Goal: Communication & Community: Answer question/provide support

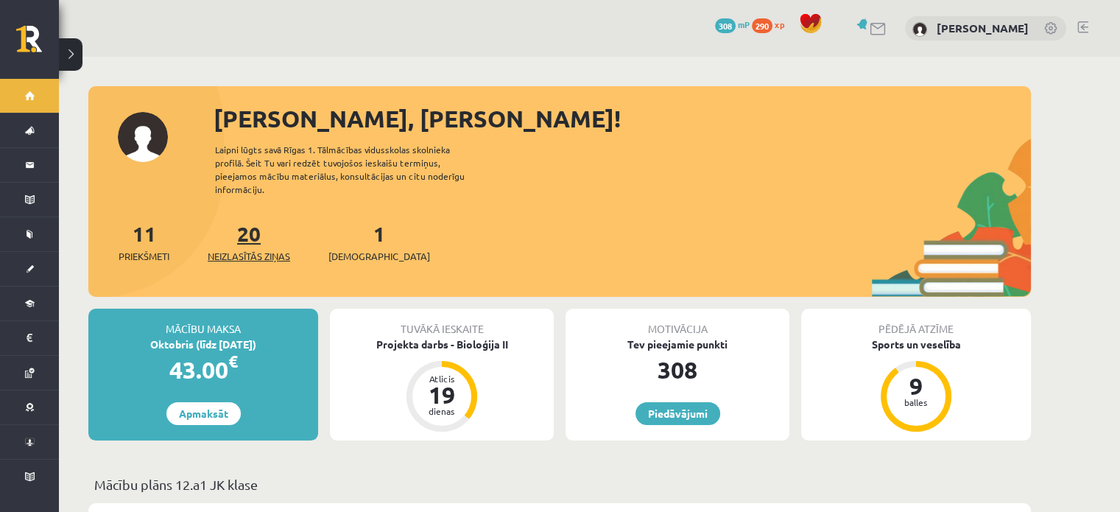
click at [259, 223] on link "20 Neizlasītās ziņas" at bounding box center [249, 241] width 83 height 43
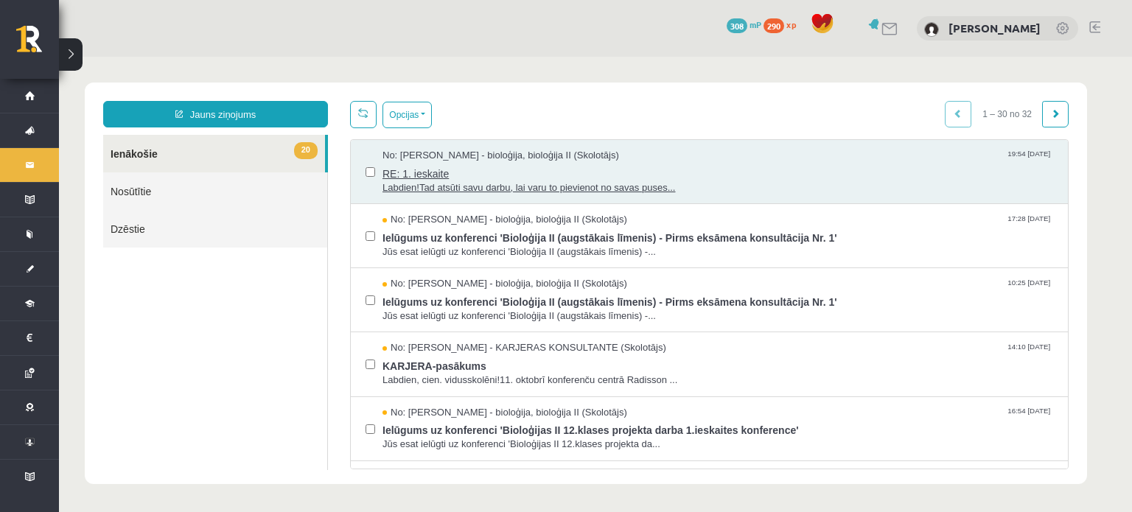
click at [485, 173] on span "RE: 1. ieskaite" at bounding box center [717, 172] width 670 height 18
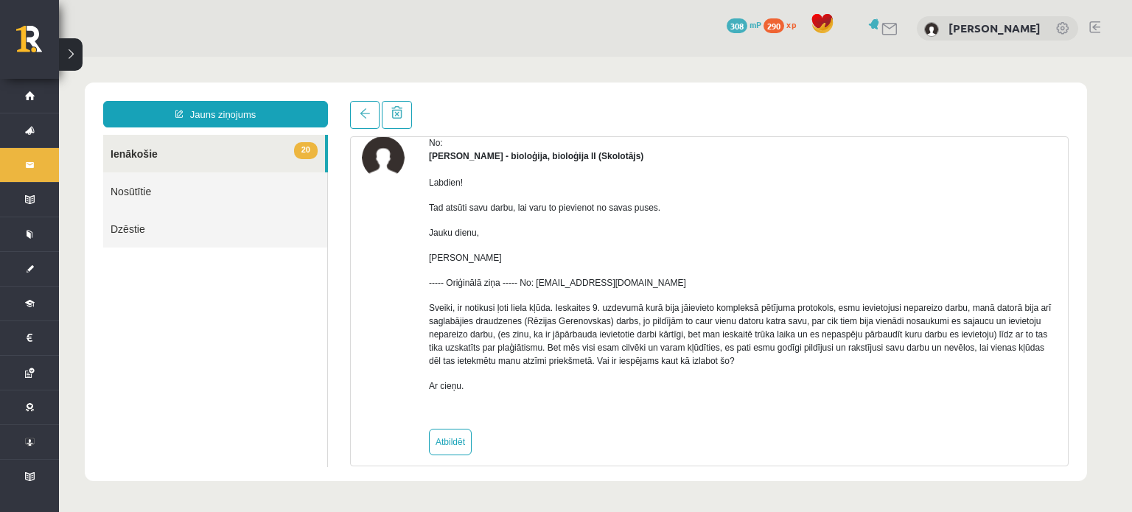
scroll to position [80, 0]
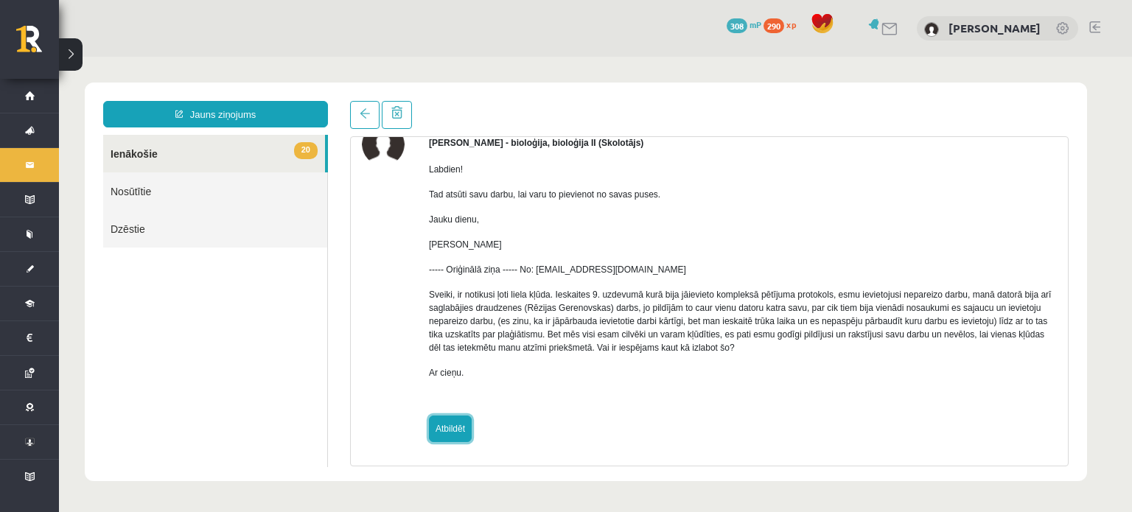
click at [451, 424] on link "Atbildēt" at bounding box center [450, 428] width 43 height 27
type input "**********"
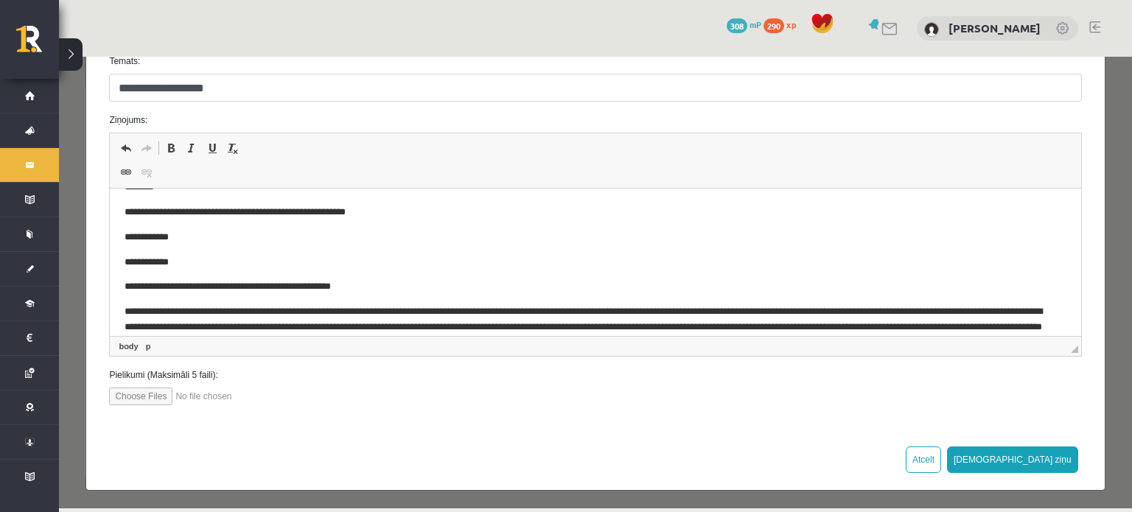
scroll to position [70, 0]
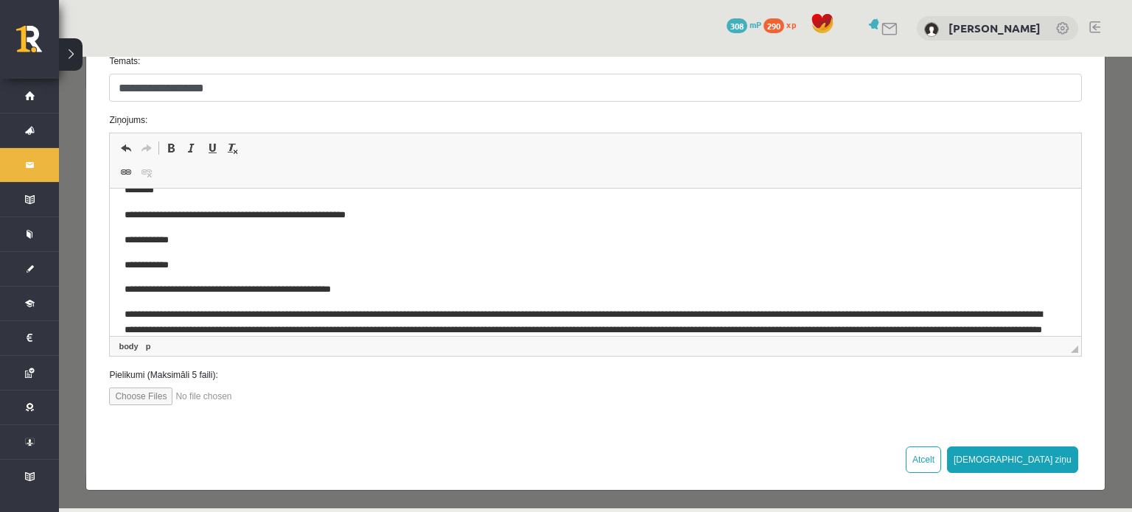
click at [144, 393] on input "file" at bounding box center [192, 396] width 167 height 18
type input "**********"
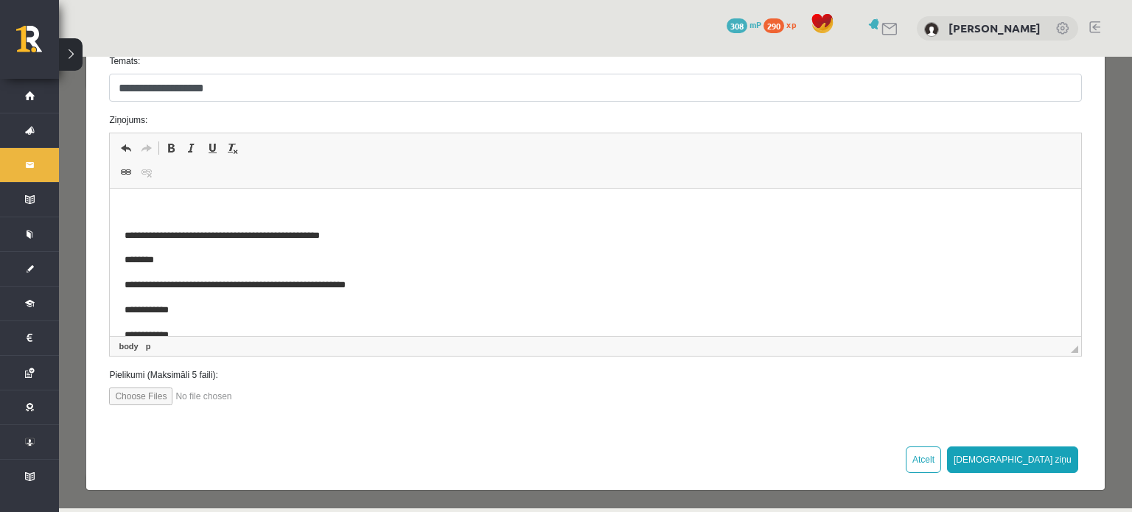
drag, startPoint x: 1066, startPoint y: 257, endPoint x: 1116, endPoint y: 304, distance: 68.3
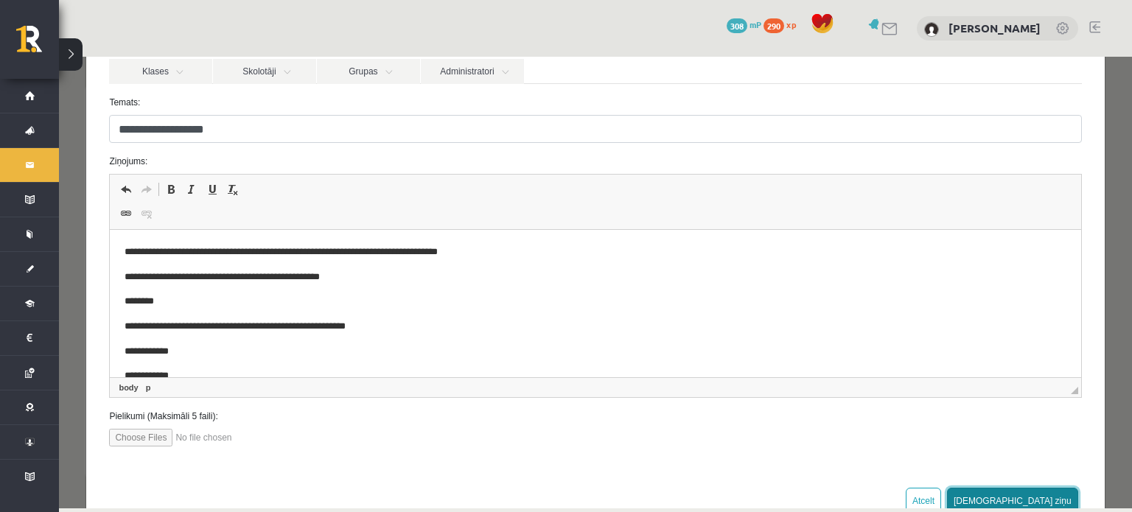
click at [1045, 488] on button "Sūtīt ziņu" at bounding box center [1012, 501] width 131 height 27
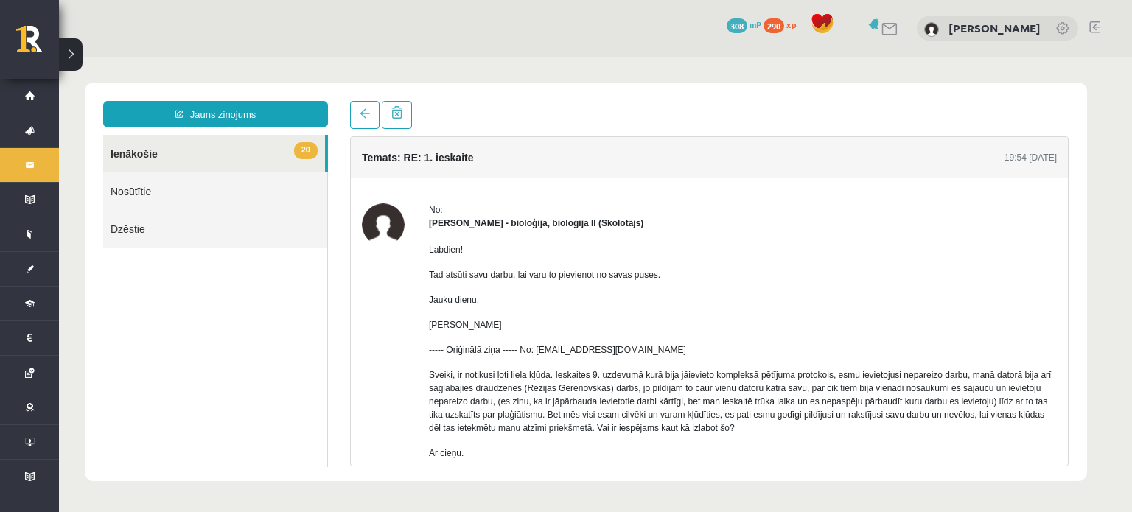
click at [184, 188] on link "Nosūtītie" at bounding box center [215, 191] width 224 height 38
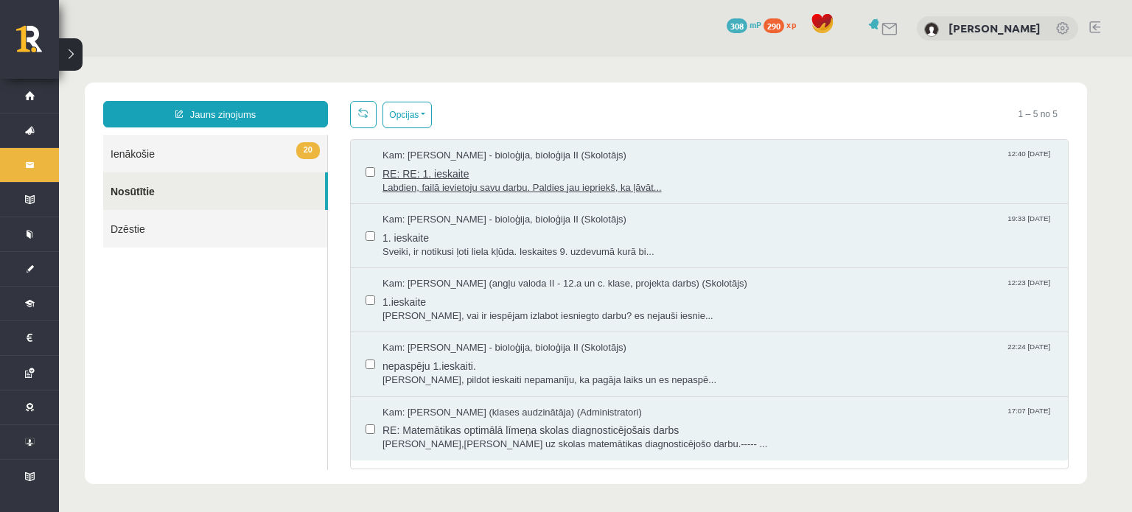
click at [417, 175] on span "RE: RE: 1. ieskaite" at bounding box center [717, 172] width 670 height 18
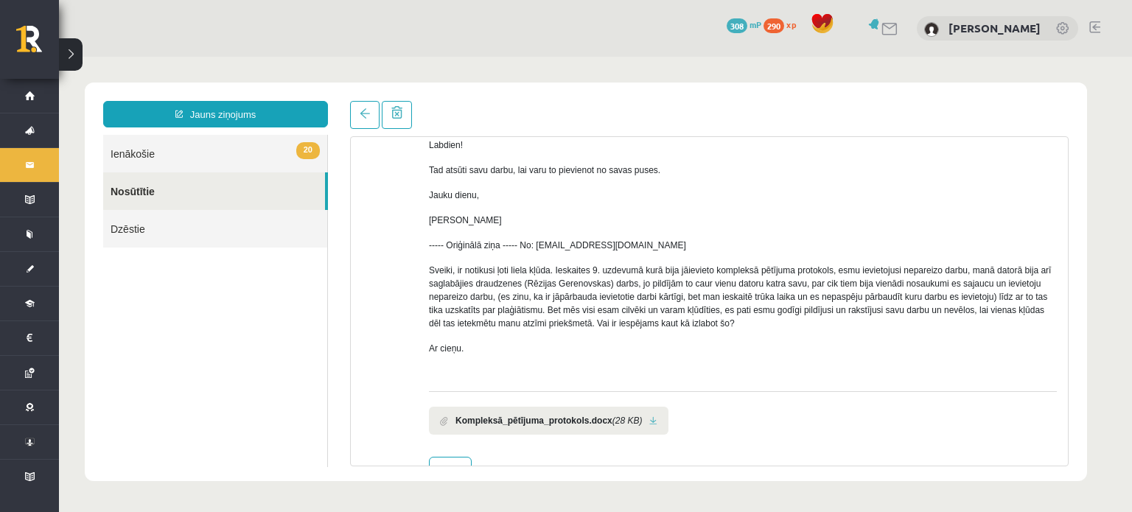
scroll to position [222, 0]
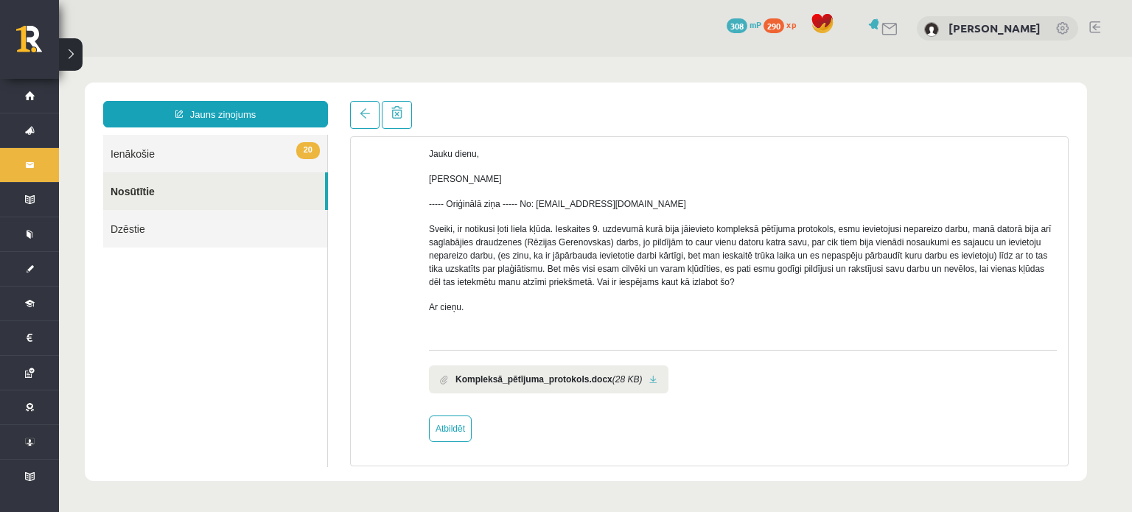
click at [542, 373] on b "Kompleksā_pētījuma_protokols.docx" at bounding box center [533, 379] width 157 height 13
click at [446, 378] on span at bounding box center [444, 380] width 8 height 10
click at [649, 376] on link at bounding box center [653, 380] width 8 height 10
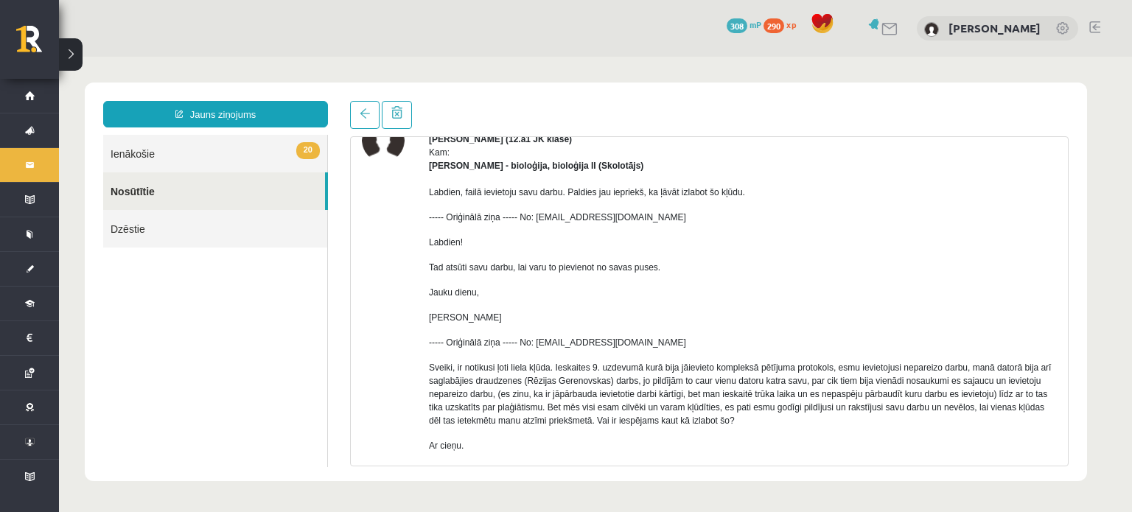
scroll to position [79, 0]
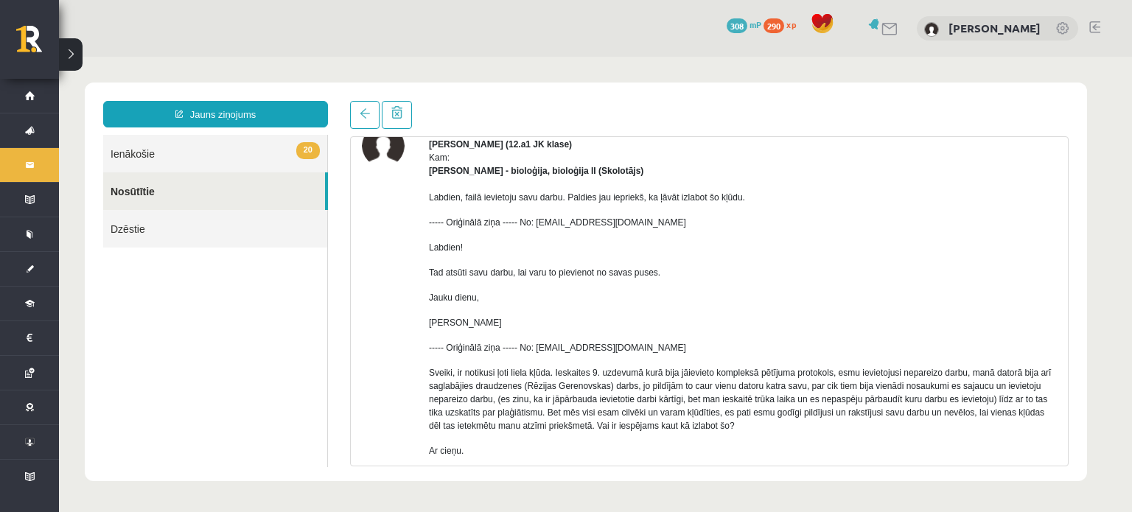
click at [1050, 257] on div "No: Eva Evelīna Cabule (12.a1 JK klase) Kam: Elza Saulīte - bioloģija, bioloģij…" at bounding box center [709, 354] width 717 height 461
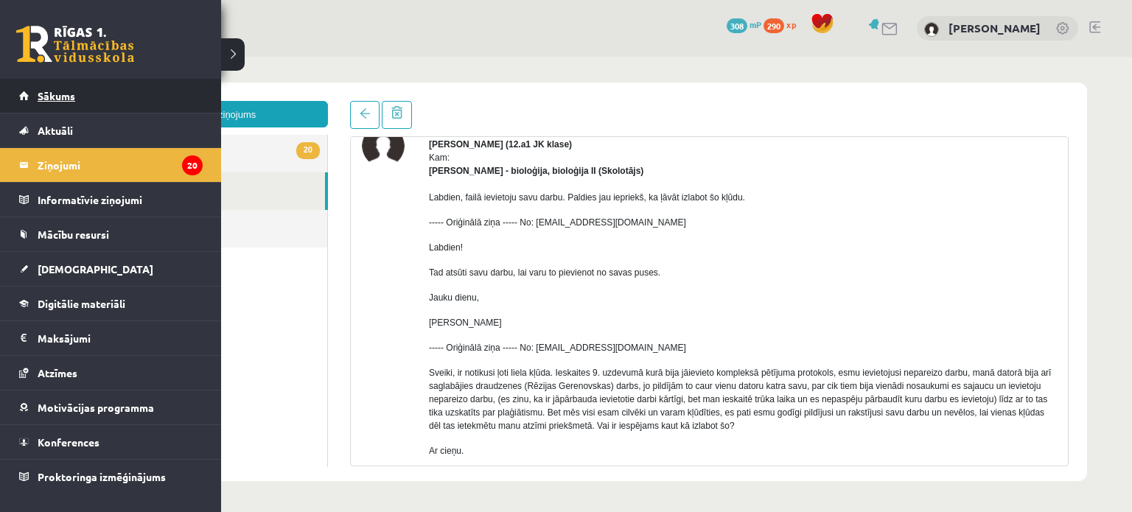
click at [46, 93] on span "Sākums" at bounding box center [57, 95] width 38 height 13
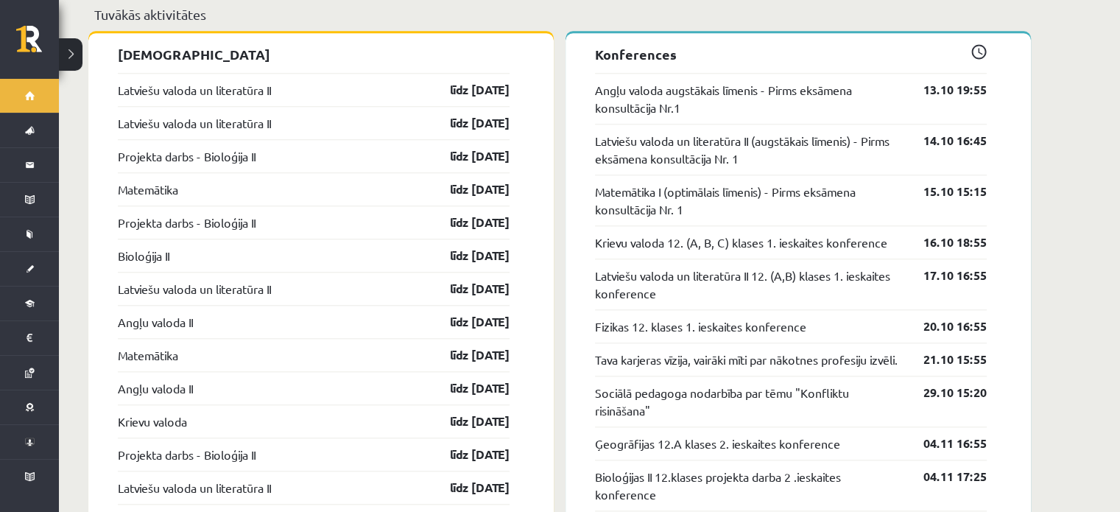
scroll to position [1349, 0]
